Goal: Task Accomplishment & Management: Manage account settings

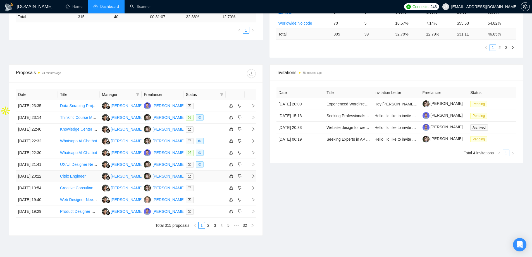
scroll to position [168, 0]
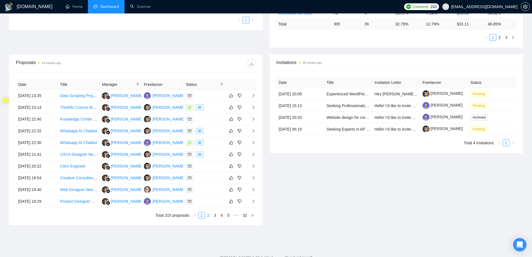
click at [209, 215] on link "2" at bounding box center [208, 215] width 6 height 6
click at [214, 215] on link "3" at bounding box center [215, 215] width 6 height 6
click at [200, 212] on link "1" at bounding box center [202, 215] width 6 height 6
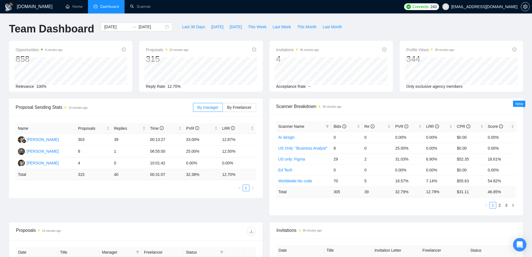
click at [98, 187] on ul "1" at bounding box center [136, 187] width 241 height 7
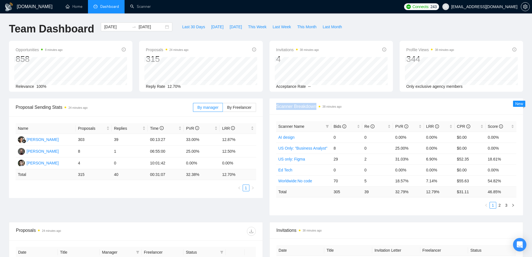
click at [98, 187] on ul "1" at bounding box center [136, 187] width 241 height 7
click at [137, 198] on div "Proposal Sending Stats 24 minutes ago By manager By Freelancer Name Proposals R…" at bounding box center [266, 159] width 521 height 123
click at [296, 107] on span "Scanner Breakdown 38 minutes ago" at bounding box center [396, 106] width 241 height 7
click at [287, 108] on span "Scanner Breakdown 38 minutes ago" at bounding box center [396, 106] width 241 height 7
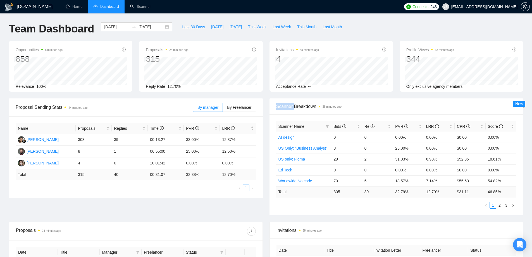
click at [287, 108] on span "Scanner Breakdown 38 minutes ago" at bounding box center [396, 106] width 241 height 7
click at [299, 109] on span "Scanner Breakdown 38 minutes ago" at bounding box center [396, 106] width 241 height 7
click at [275, 105] on div "Scanner Breakdown 38 minutes ago" at bounding box center [397, 106] width 254 height 16
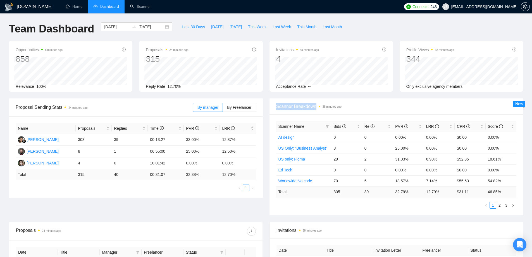
click at [275, 105] on div "Scanner Breakdown 38 minutes ago" at bounding box center [397, 106] width 254 height 16
click at [303, 106] on span "Scanner Breakdown 38 minutes ago" at bounding box center [396, 106] width 241 height 7
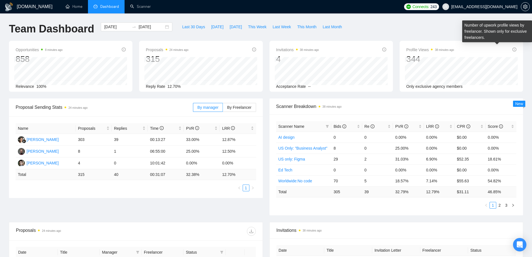
click at [514, 49] on icon "info-circle" at bounding box center [515, 49] width 4 height 4
click at [406, 34] on div "Team Dashboard [DATE] [DATE] Last 30 Days [DATE] [DATE] This Week Last Week Thi…" at bounding box center [266, 31] width 521 height 18
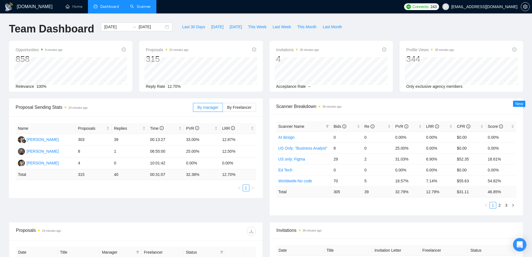
click at [141, 8] on link "Scanner" at bounding box center [140, 6] width 21 height 5
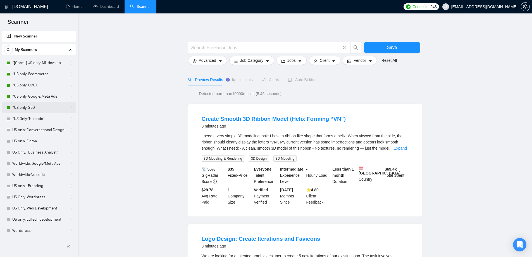
click at [30, 104] on link "*US only: SEO" at bounding box center [38, 107] width 53 height 11
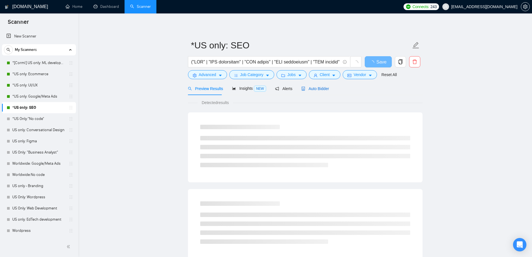
click at [312, 90] on span "Auto Bidder" at bounding box center [315, 88] width 28 height 4
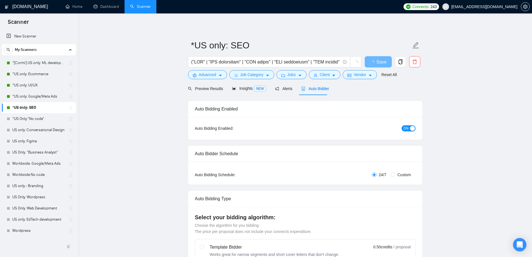
radio input "false"
radio input "true"
checkbox input "true"
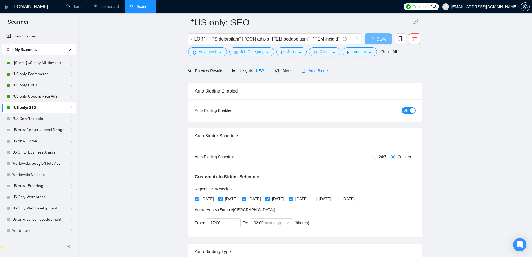
scroll to position [56, 0]
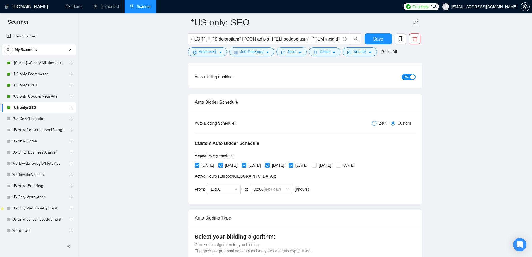
click at [375, 123] on input "24/7" at bounding box center [374, 123] width 4 height 4
radio input "true"
radio input "false"
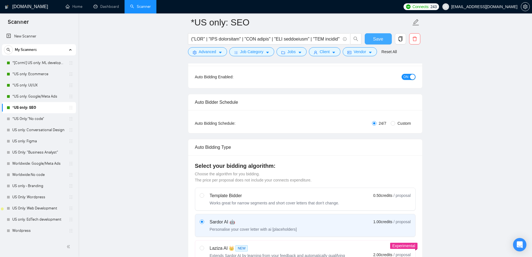
click at [378, 40] on span "Save" at bounding box center [378, 38] width 10 height 7
checkbox input "true"
click at [28, 96] on link "*US only: Google/Meta Ads" at bounding box center [38, 96] width 53 height 11
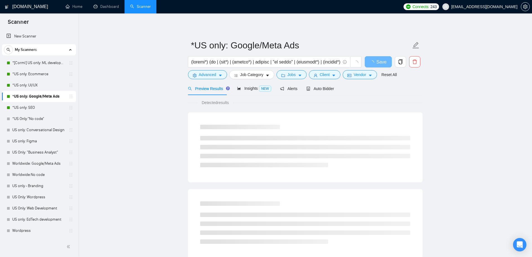
click at [313, 92] on div "Auto Bidder" at bounding box center [320, 88] width 28 height 13
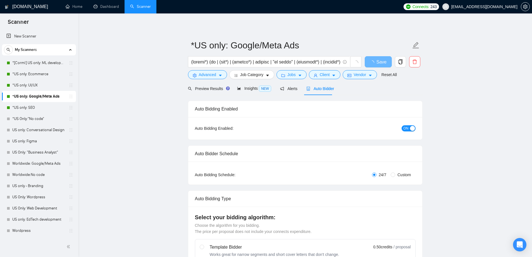
checkbox input "true"
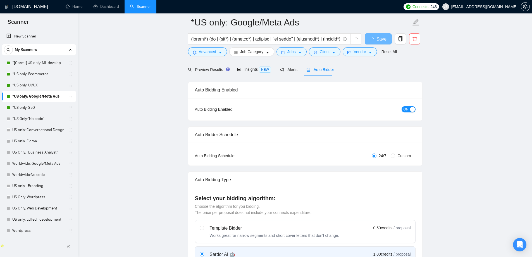
scroll to position [56, 0]
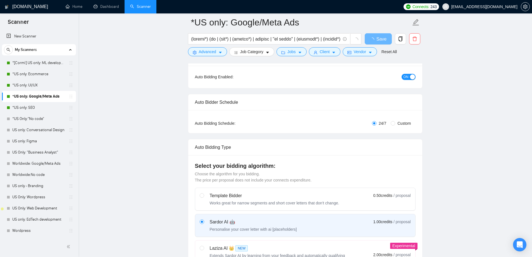
click at [405, 123] on span "Custom" at bounding box center [404, 123] width 18 height 6
click at [395, 123] on input "Custom" at bounding box center [393, 123] width 4 height 4
radio input "true"
radio input "false"
checkbox input "true"
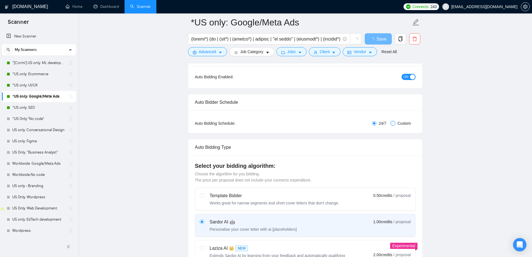
checkbox input "true"
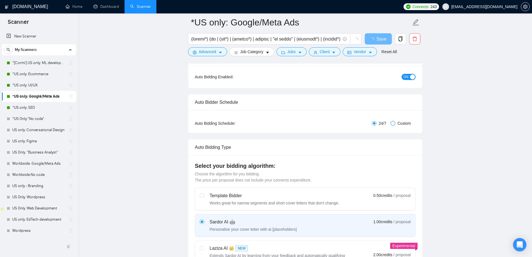
checkbox input "true"
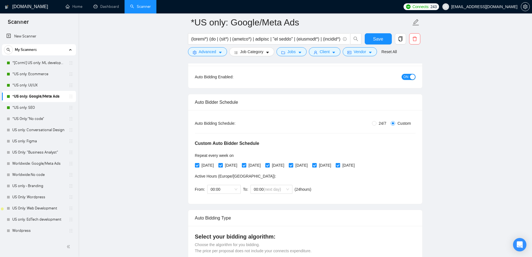
click at [340, 165] on input "[DATE]" at bounding box center [338, 165] width 4 height 4
checkbox input "false"
click at [316, 164] on input "[DATE]" at bounding box center [314, 165] width 4 height 4
checkbox input "false"
click at [234, 192] on span "00:00" at bounding box center [224, 189] width 27 height 8
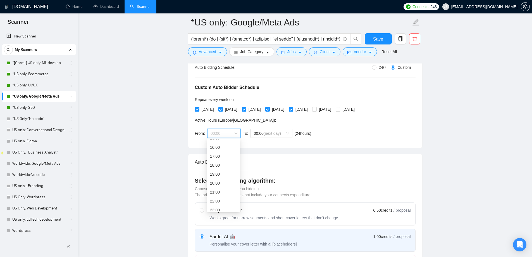
scroll to position [112, 0]
click at [221, 174] on div "16:00" at bounding box center [223, 175] width 27 height 6
click at [284, 132] on span "00:00 (next day)" at bounding box center [271, 133] width 35 height 8
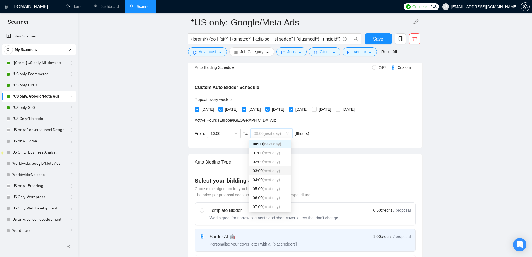
click at [270, 170] on span "(next day)" at bounding box center [271, 170] width 17 height 4
click at [284, 131] on span "03:00 (next day)" at bounding box center [271, 133] width 35 height 8
click at [268, 163] on span "(next day)" at bounding box center [271, 162] width 17 height 4
click at [296, 154] on div "Auto Bidding Type" at bounding box center [305, 162] width 221 height 16
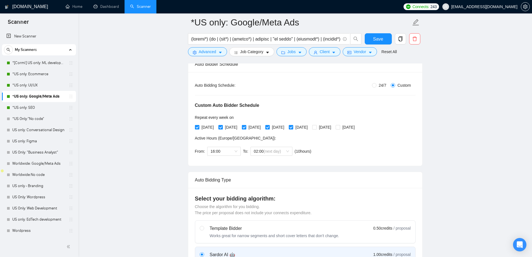
scroll to position [84, 0]
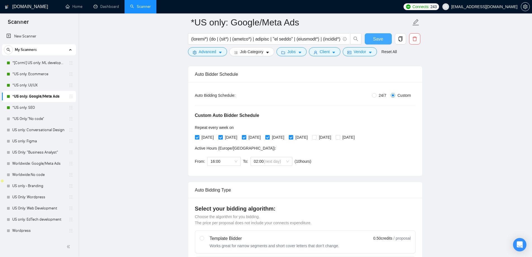
click at [382, 35] on span "Save" at bounding box center [378, 38] width 10 height 7
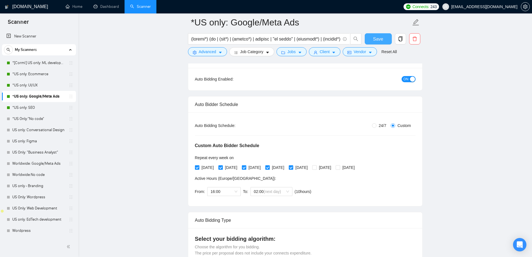
scroll to position [0, 0]
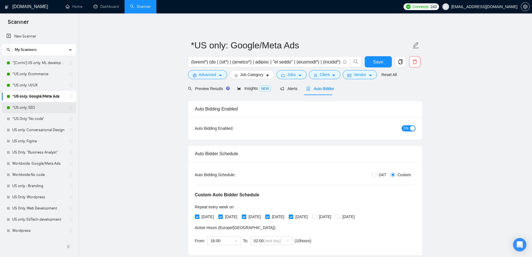
click at [41, 103] on link "*US only: SEO" at bounding box center [38, 107] width 53 height 11
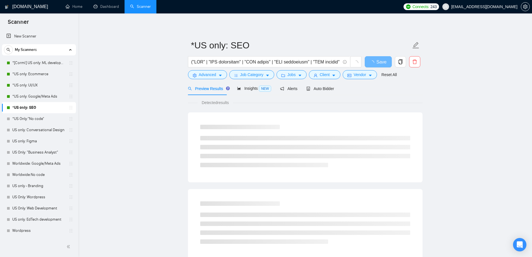
click at [335, 91] on div "Preview Results Insights NEW Alerts Auto Bidder" at bounding box center [305, 88] width 235 height 13
click at [330, 89] on span "Auto Bidder" at bounding box center [320, 88] width 28 height 4
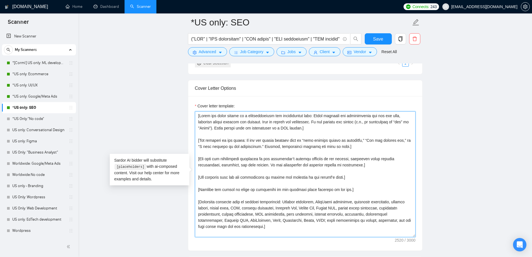
scroll to position [587, 0]
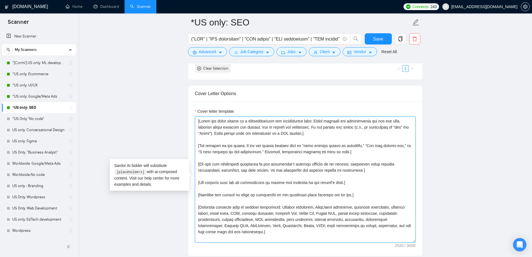
drag, startPoint x: 192, startPoint y: 146, endPoint x: 192, endPoint y: 68, distance: 78.5
click at [192, 68] on form "Auto Bidding Enabled Auto Bidding Enabled: ON Auto Bidder Schedule Auto Bidding…" at bounding box center [305, 217] width 235 height 1399
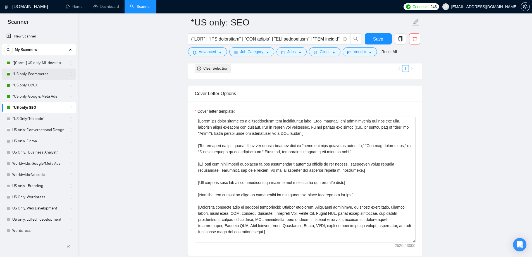
click at [29, 73] on link "*US only: Ecommerce" at bounding box center [38, 73] width 53 height 11
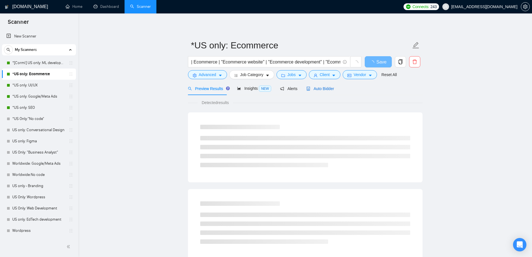
drag, startPoint x: 320, startPoint y: 86, endPoint x: 159, endPoint y: 122, distance: 164.8
click at [320, 87] on span "Auto Bidder" at bounding box center [320, 88] width 28 height 4
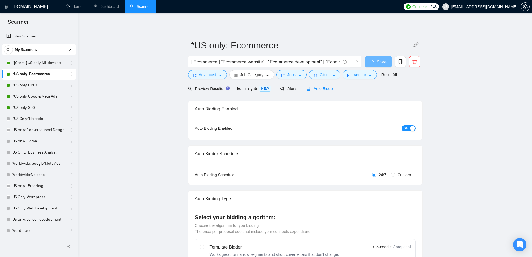
checkbox input "true"
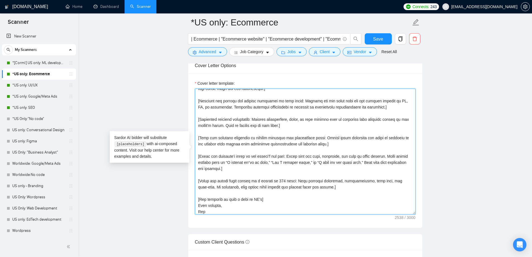
scroll to position [117, 0]
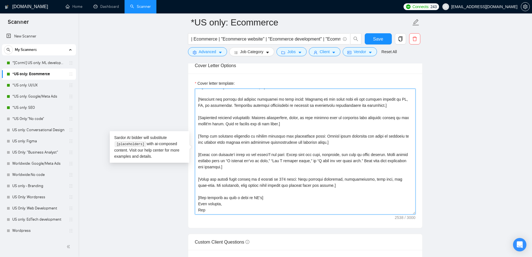
drag, startPoint x: 197, startPoint y: 91, endPoint x: 277, endPoint y: 210, distance: 142.9
click at [277, 210] on textarea "Cover letter template:" at bounding box center [305, 152] width 221 height 126
